Goal: Navigation & Orientation: Find specific page/section

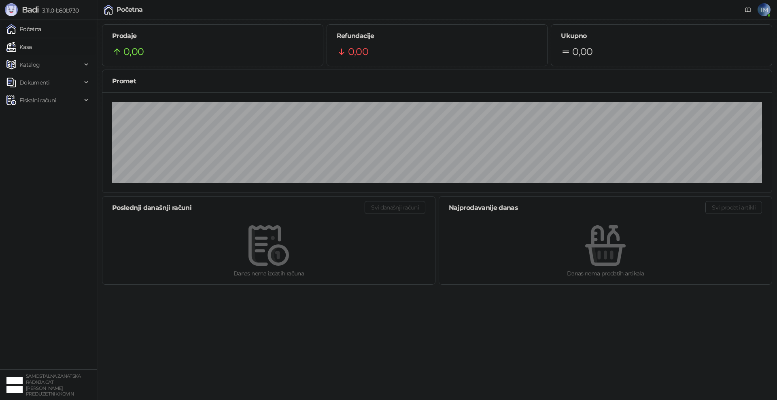
click at [23, 49] on link "Kasa" at bounding box center [18, 47] width 25 height 16
